Goal: Task Accomplishment & Management: Manage account settings

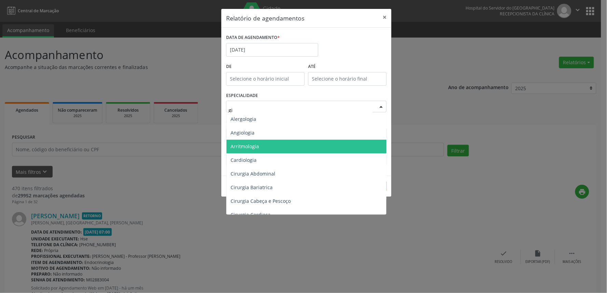
type input "gin"
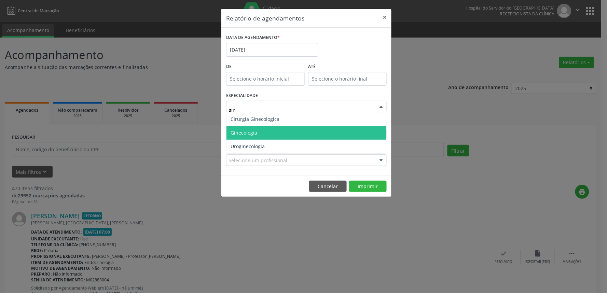
click at [279, 137] on span "Ginecologia" at bounding box center [306, 133] width 160 height 14
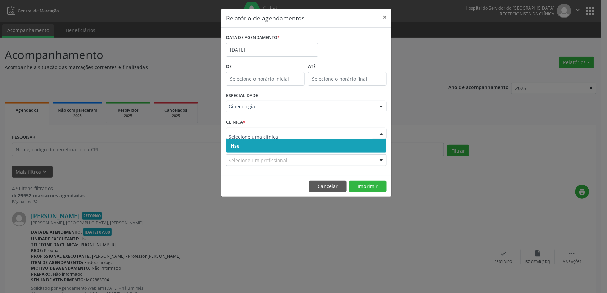
click at [277, 149] on span "Hse" at bounding box center [306, 146] width 160 height 14
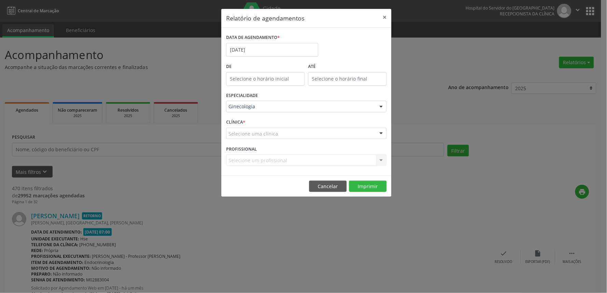
click at [279, 133] on div "Selecione uma clínica" at bounding box center [306, 134] width 161 height 12
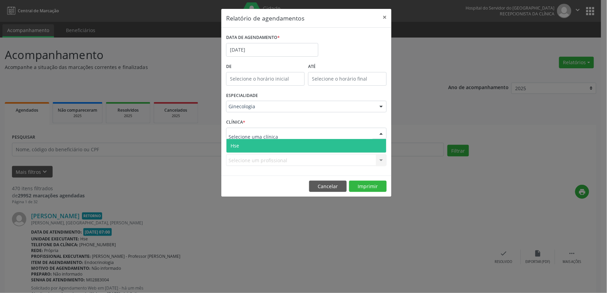
drag, startPoint x: 279, startPoint y: 149, endPoint x: 296, endPoint y: 150, distance: 17.1
click at [279, 149] on span "Hse" at bounding box center [306, 146] width 160 height 14
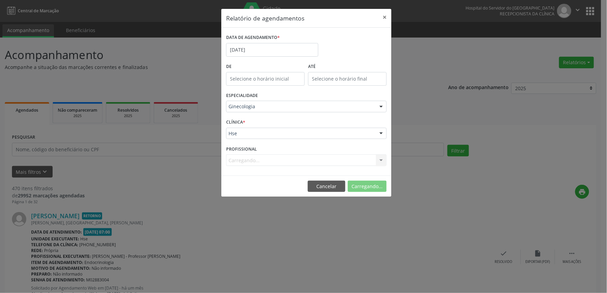
click at [299, 158] on div "Carregando... Todos os profissionais [PERSON_NAME] Interaminense Junior [PERSON…" at bounding box center [306, 160] width 161 height 12
click at [301, 163] on div "Selecione um profissional" at bounding box center [306, 160] width 161 height 12
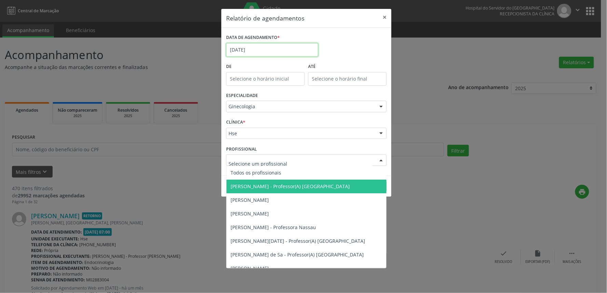
click at [271, 49] on input "[DATE]" at bounding box center [272, 50] width 92 height 14
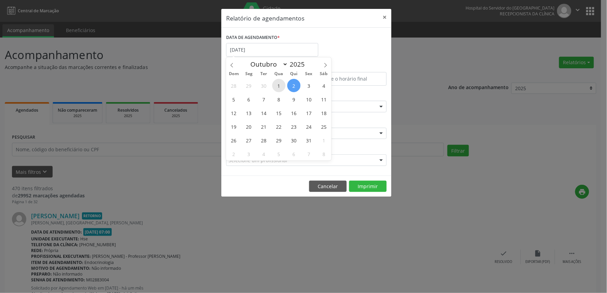
click at [277, 84] on span "1" at bounding box center [278, 85] width 13 height 13
type input "[DATE]"
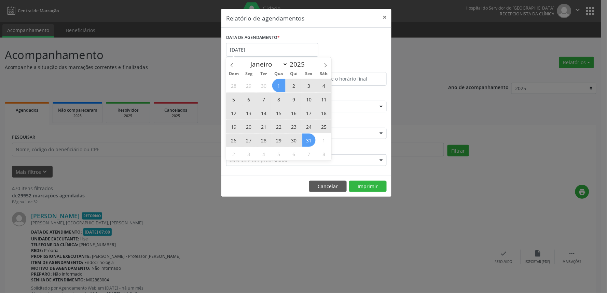
click at [312, 139] on span "31" at bounding box center [308, 140] width 13 height 13
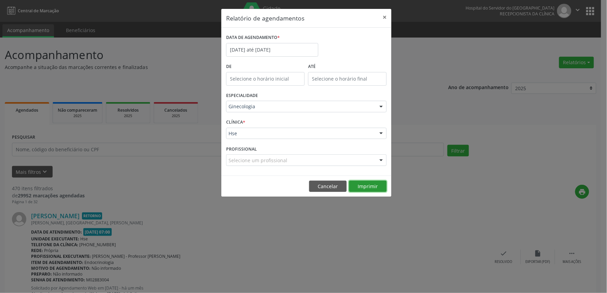
click at [376, 185] on button "Imprimir" at bounding box center [368, 187] width 38 height 12
click at [247, 47] on input "[DATE] até [DATE]" at bounding box center [272, 50] width 92 height 14
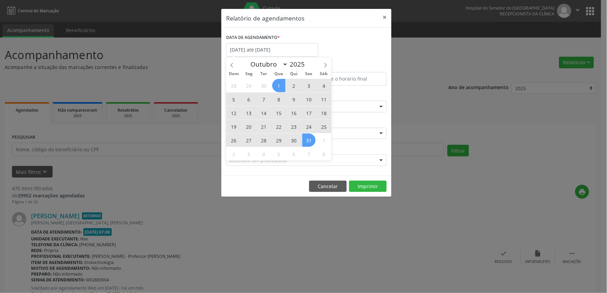
click at [275, 83] on span "1" at bounding box center [278, 85] width 13 height 13
type input "[DATE]"
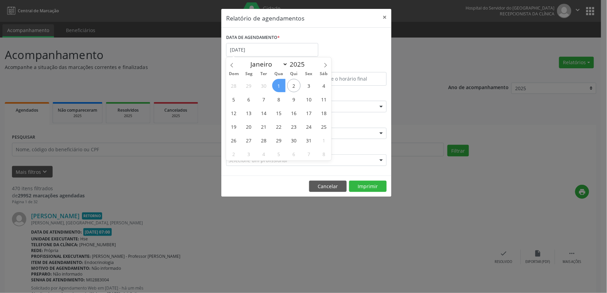
click at [276, 83] on span "1" at bounding box center [278, 85] width 13 height 13
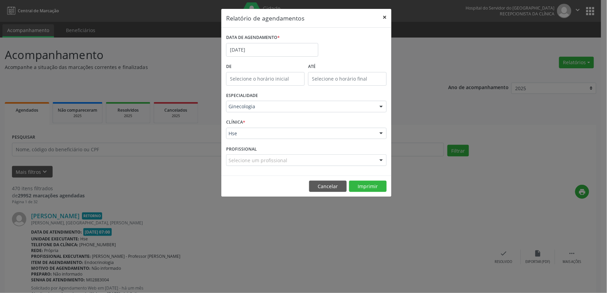
click at [385, 16] on button "×" at bounding box center [385, 17] width 14 height 17
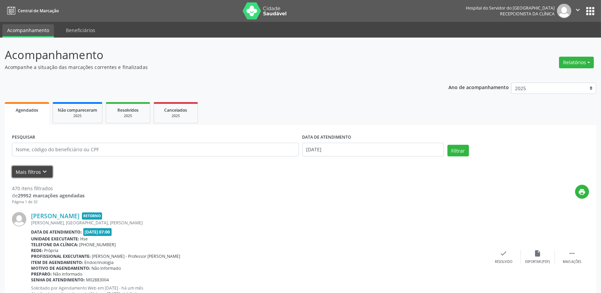
click at [29, 169] on button "Mais filtros keyboard_arrow_down" at bounding box center [32, 172] width 41 height 12
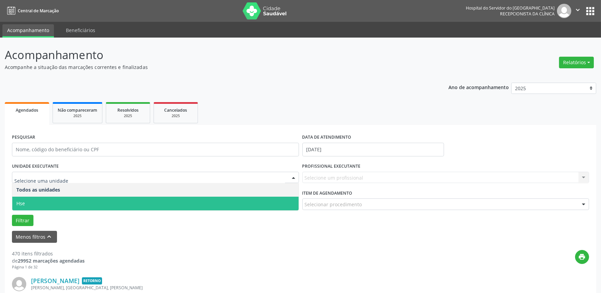
click at [19, 205] on span "Hse" at bounding box center [20, 203] width 9 height 6
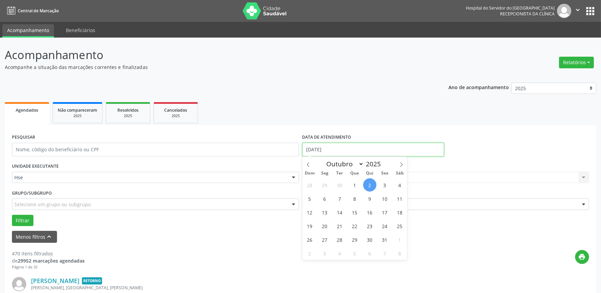
click at [372, 146] on input "[DATE]" at bounding box center [374, 150] width 142 height 14
click at [367, 184] on span "2" at bounding box center [369, 184] width 13 height 13
type input "[DATE]"
click at [368, 184] on span "2" at bounding box center [369, 184] width 13 height 13
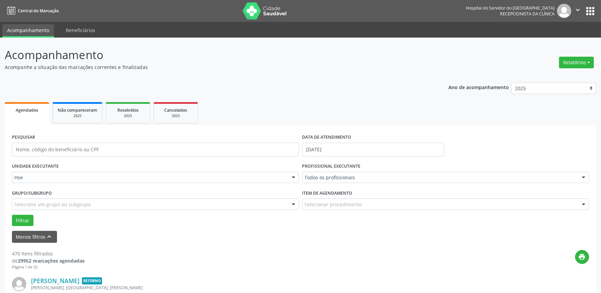
click at [336, 173] on div "Todos os profissionais" at bounding box center [446, 178] width 287 height 12
type input "p"
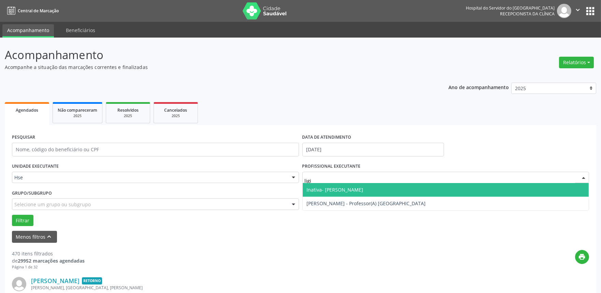
type input "ligia"
click at [347, 189] on span "Inativa- [PERSON_NAME]" at bounding box center [335, 189] width 57 height 6
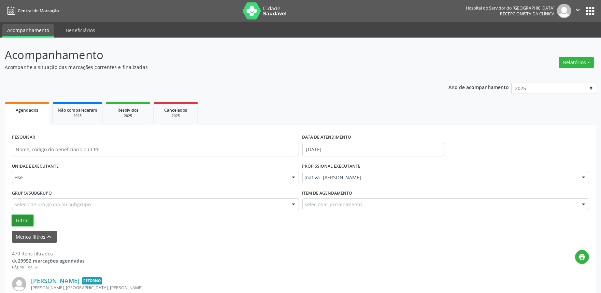
click at [22, 220] on button "Filtrar" at bounding box center [23, 221] width 22 height 12
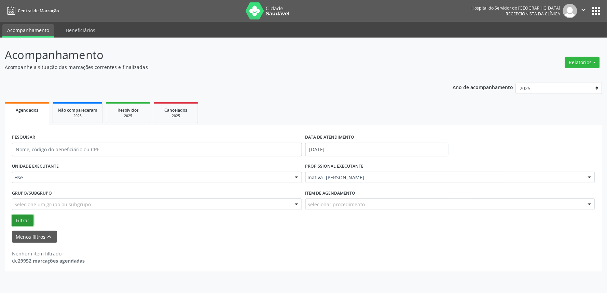
click at [24, 218] on button "Filtrar" at bounding box center [23, 221] width 22 height 12
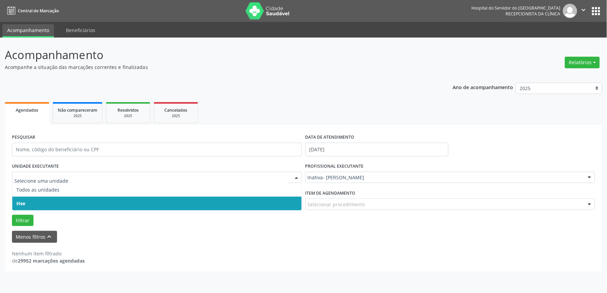
click at [34, 204] on span "Hse" at bounding box center [156, 204] width 289 height 14
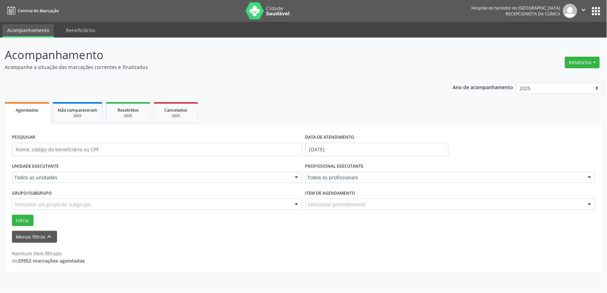
click at [38, 188] on label "Grupo/Subgrupo" at bounding box center [32, 193] width 40 height 11
click at [70, 172] on div "Todos as unidades" at bounding box center [157, 178] width 290 height 12
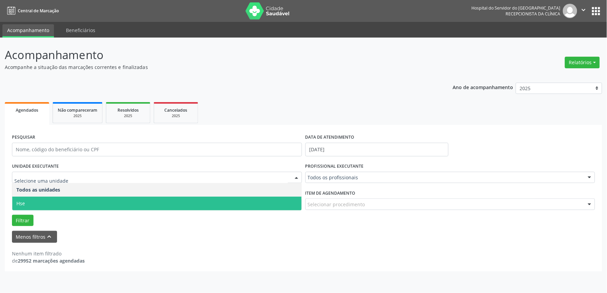
click at [62, 203] on span "Hse" at bounding box center [156, 204] width 289 height 14
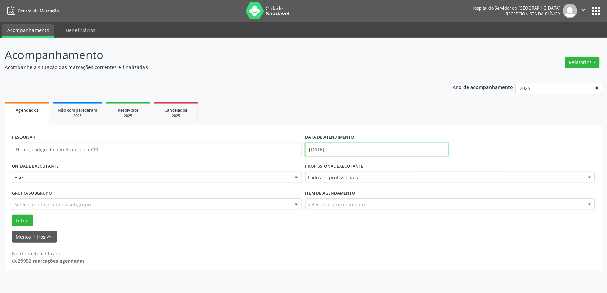
click at [345, 148] on input "[DATE]" at bounding box center [376, 150] width 143 height 14
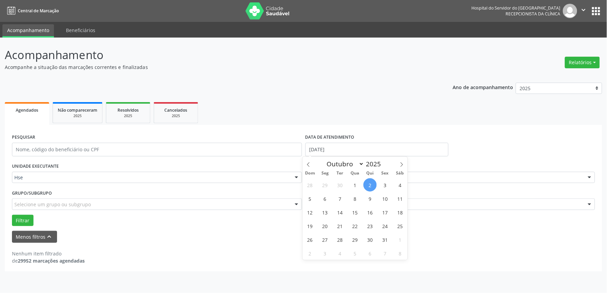
click at [373, 182] on span "2" at bounding box center [369, 184] width 13 height 13
type input "[DATE]"
click at [373, 182] on span "2" at bounding box center [369, 184] width 13 height 13
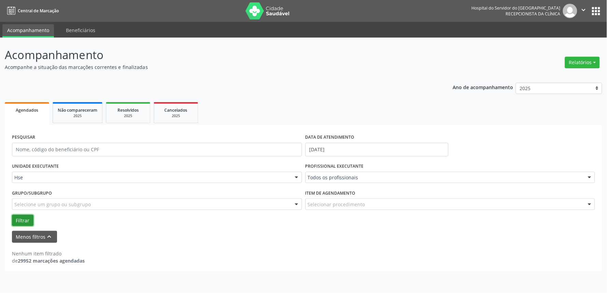
click at [22, 219] on button "Filtrar" at bounding box center [23, 221] width 22 height 12
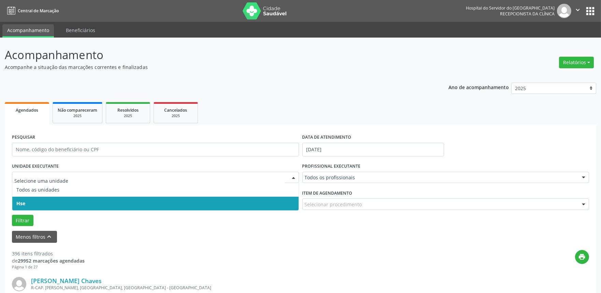
click at [41, 203] on span "Hse" at bounding box center [155, 204] width 287 height 14
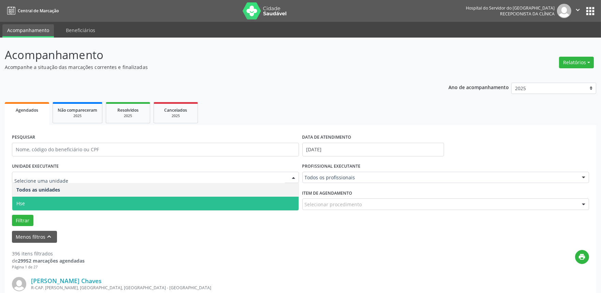
click at [47, 209] on span "Hse" at bounding box center [155, 204] width 287 height 14
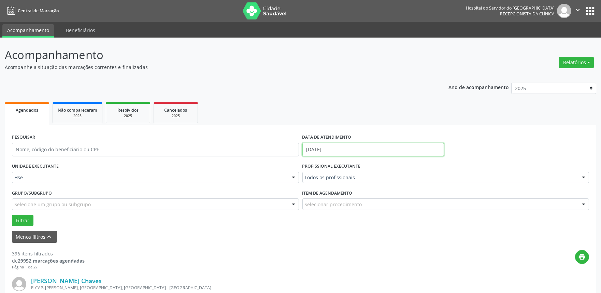
click at [347, 144] on input "[DATE]" at bounding box center [374, 150] width 142 height 14
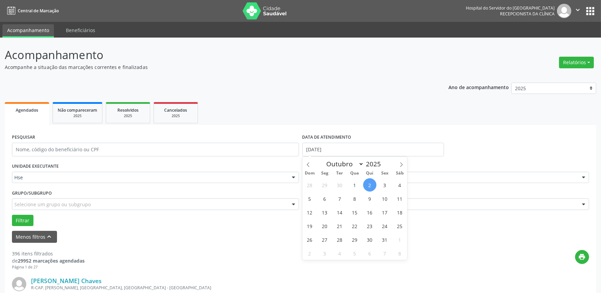
click at [370, 183] on span "2" at bounding box center [369, 184] width 13 height 13
type input "[DATE]"
click at [370, 183] on span "2" at bounding box center [369, 184] width 13 height 13
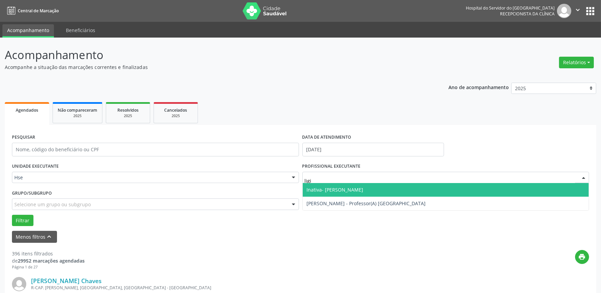
type input "ligia"
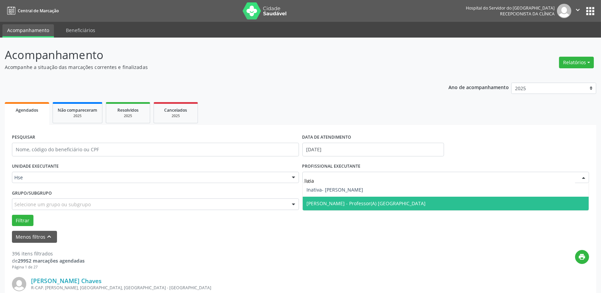
click at [367, 202] on span "[PERSON_NAME] - Professor(A) [GEOGRAPHIC_DATA]" at bounding box center [366, 203] width 119 height 6
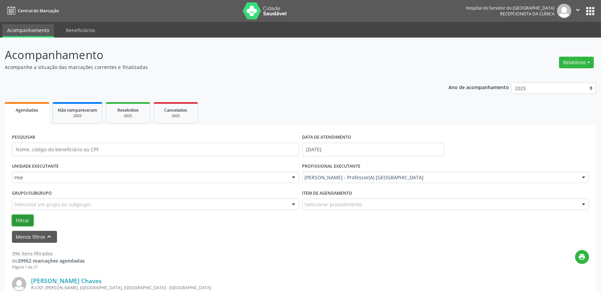
click at [25, 220] on button "Filtrar" at bounding box center [23, 221] width 22 height 12
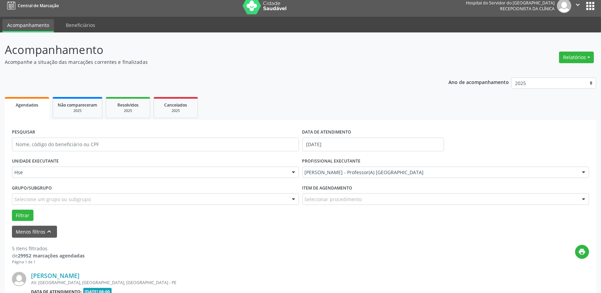
scroll to position [152, 0]
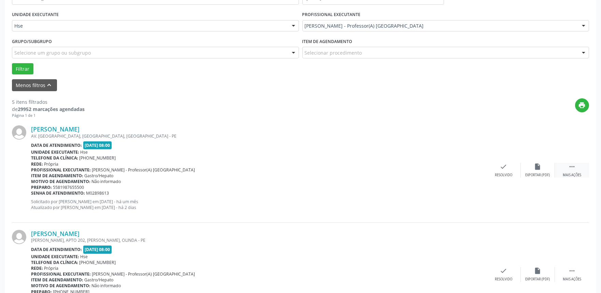
click at [575, 171] on div " Mais ações" at bounding box center [572, 170] width 34 height 15
click at [531, 170] on div "alarm_off Não compareceu" at bounding box center [538, 170] width 34 height 15
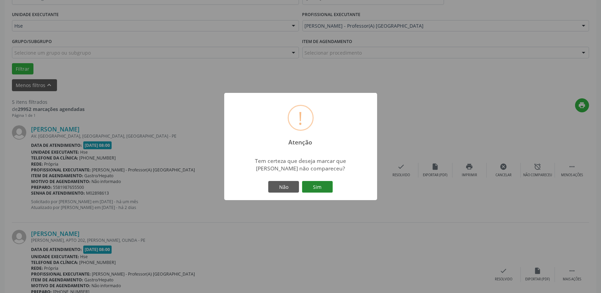
click at [327, 183] on button "Sim" at bounding box center [317, 187] width 31 height 12
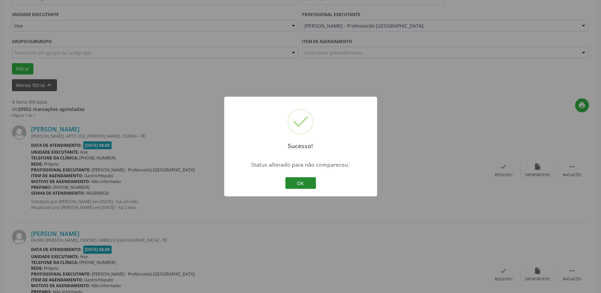
click at [302, 179] on button "OK" at bounding box center [301, 183] width 31 height 12
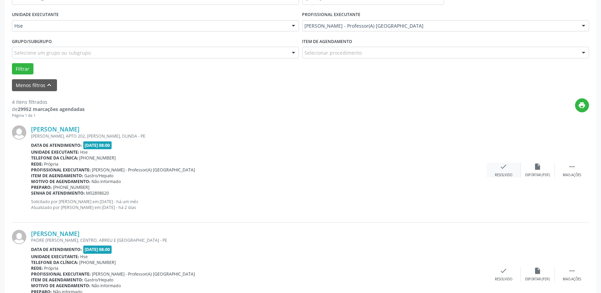
click at [505, 169] on icon "check" at bounding box center [504, 167] width 8 height 8
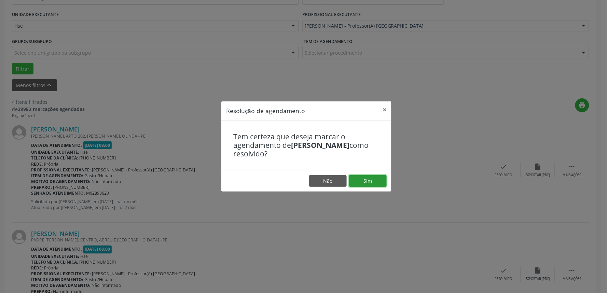
click at [359, 178] on button "Sim" at bounding box center [368, 181] width 38 height 12
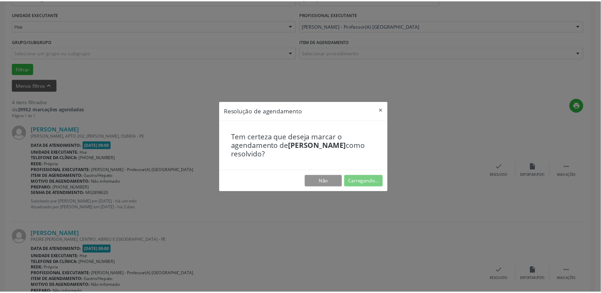
scroll to position [0, 0]
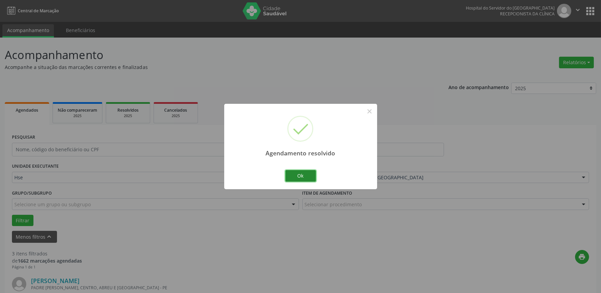
click at [296, 177] on button "Ok" at bounding box center [301, 176] width 31 height 12
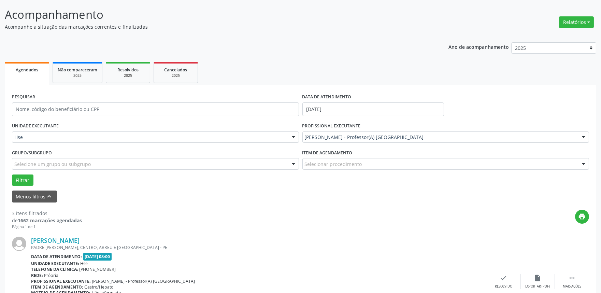
scroll to position [114, 0]
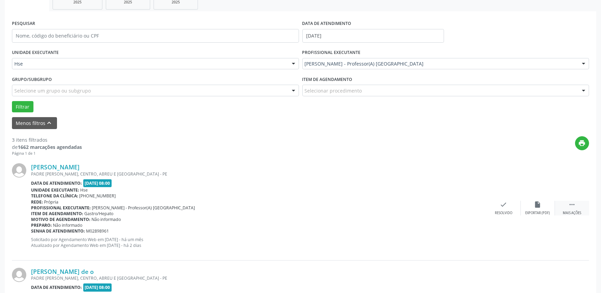
click at [579, 206] on div " Mais ações" at bounding box center [572, 208] width 34 height 15
click at [540, 205] on icon "alarm_off" at bounding box center [539, 205] width 8 height 8
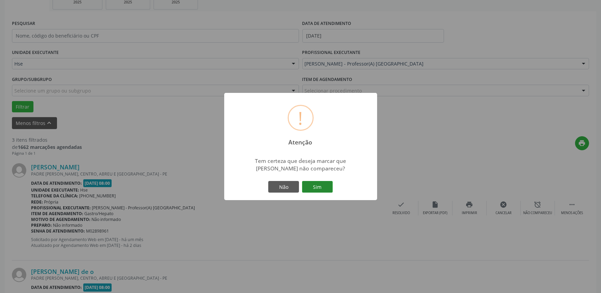
click at [318, 187] on button "Sim" at bounding box center [317, 187] width 31 height 12
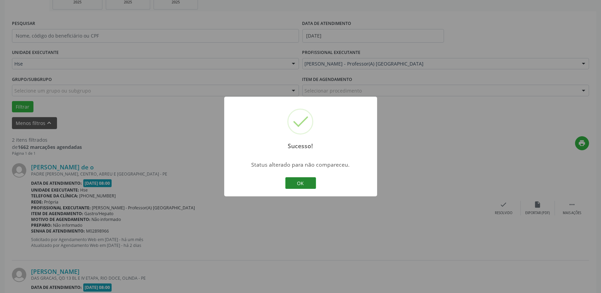
click at [304, 181] on button "OK" at bounding box center [301, 183] width 31 height 12
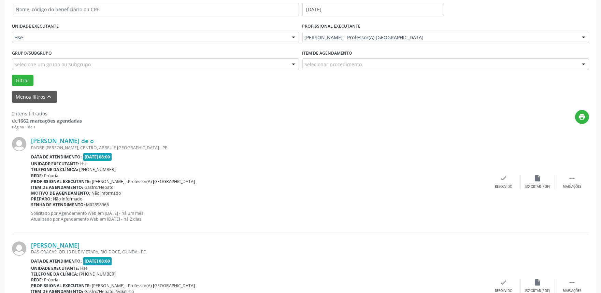
scroll to position [152, 0]
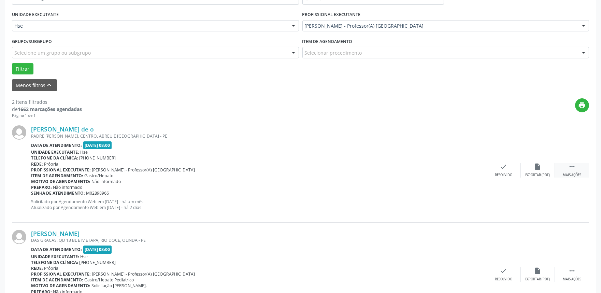
click at [576, 170] on icon "" at bounding box center [573, 167] width 8 height 8
click at [538, 170] on icon "alarm_off" at bounding box center [539, 167] width 8 height 8
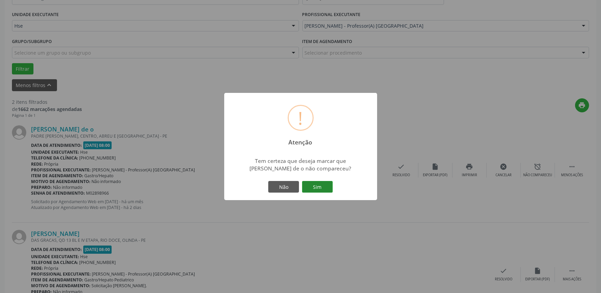
click at [327, 191] on button "Sim" at bounding box center [317, 187] width 31 height 12
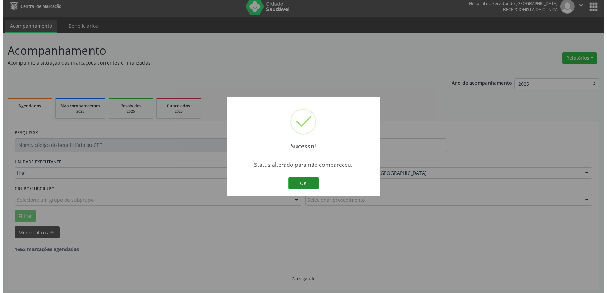
scroll to position [92, 0]
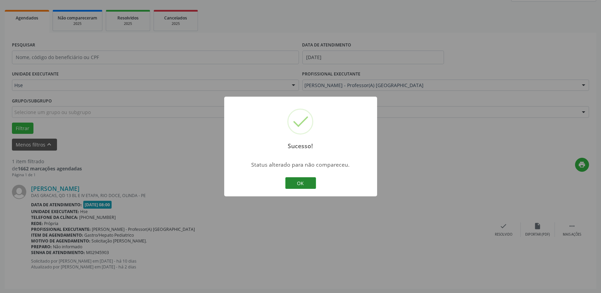
click at [302, 181] on button "OK" at bounding box center [301, 183] width 31 height 12
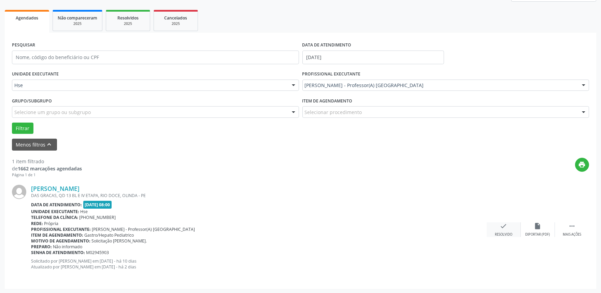
click at [500, 225] on div "check Resolvido" at bounding box center [504, 229] width 34 height 15
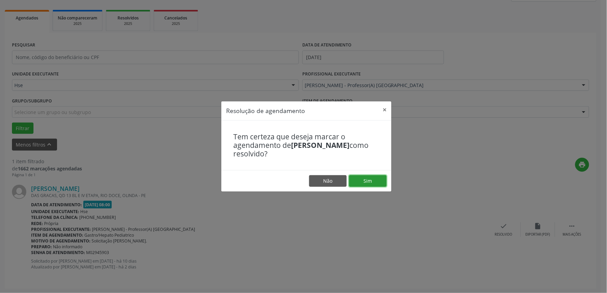
click at [372, 183] on button "Sim" at bounding box center [368, 181] width 38 height 12
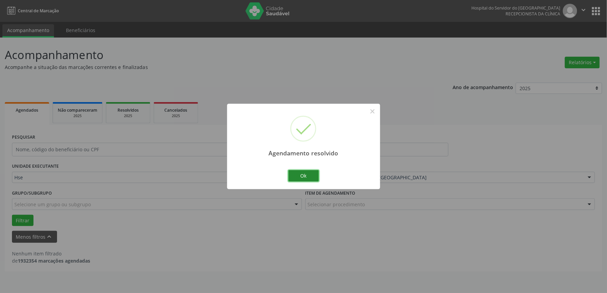
click at [310, 175] on button "Ok" at bounding box center [303, 176] width 31 height 12
